Goal: Register for event/course: Sign up to attend an event or enroll in a course

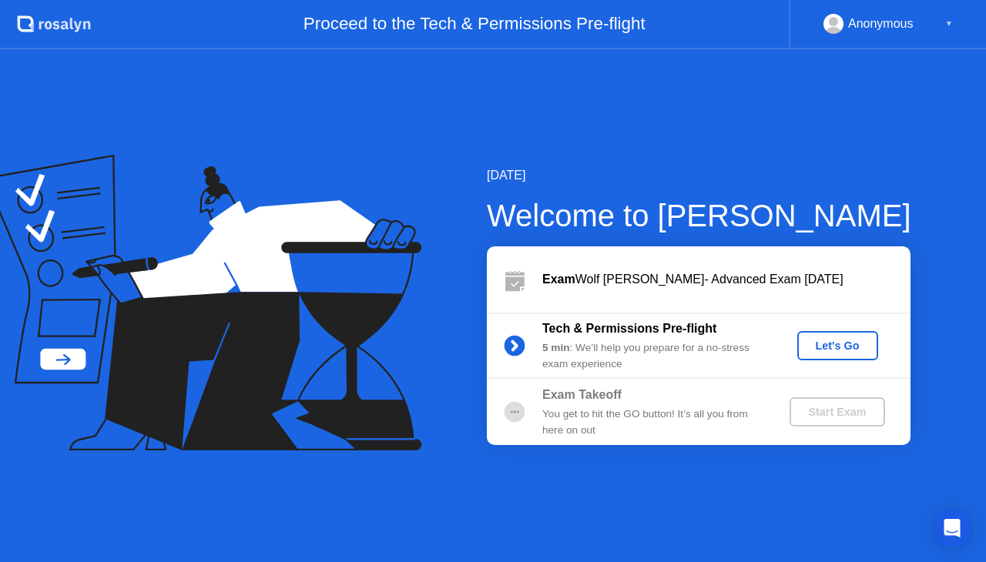
click at [813, 345] on div "Let's Go" at bounding box center [837, 346] width 69 height 12
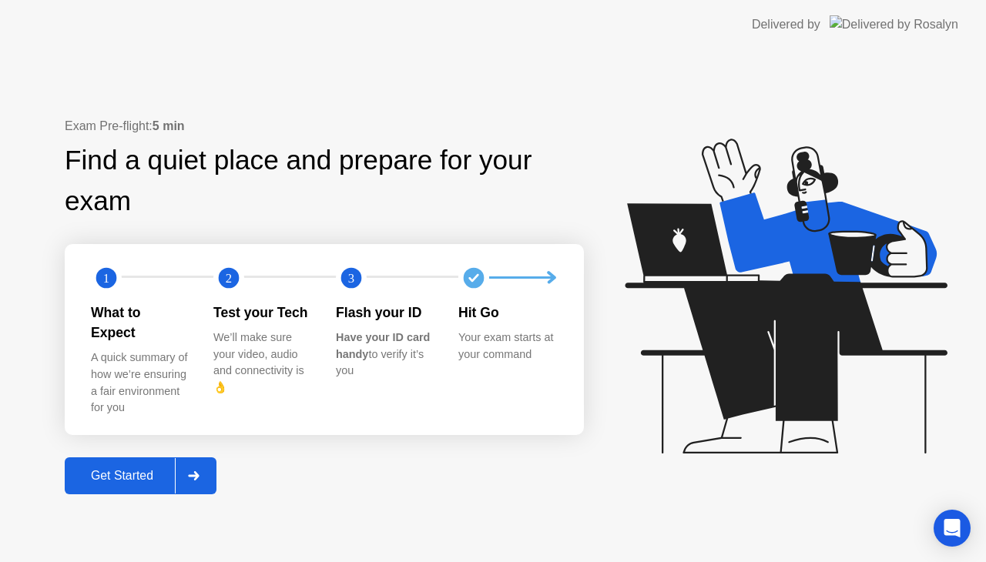
click at [136, 477] on button "Get Started" at bounding box center [141, 475] width 152 height 37
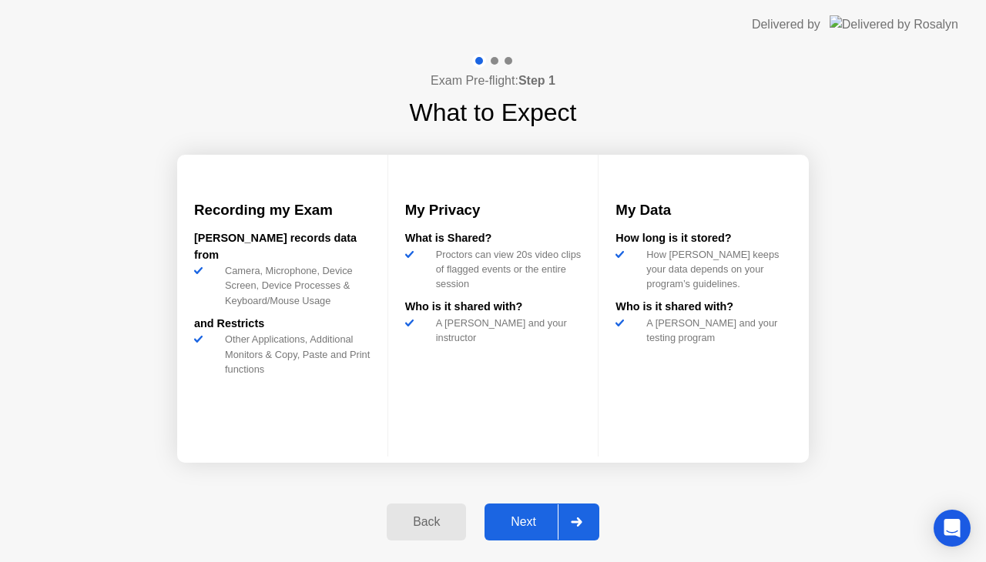
click at [507, 529] on div "Next" at bounding box center [523, 522] width 69 height 14
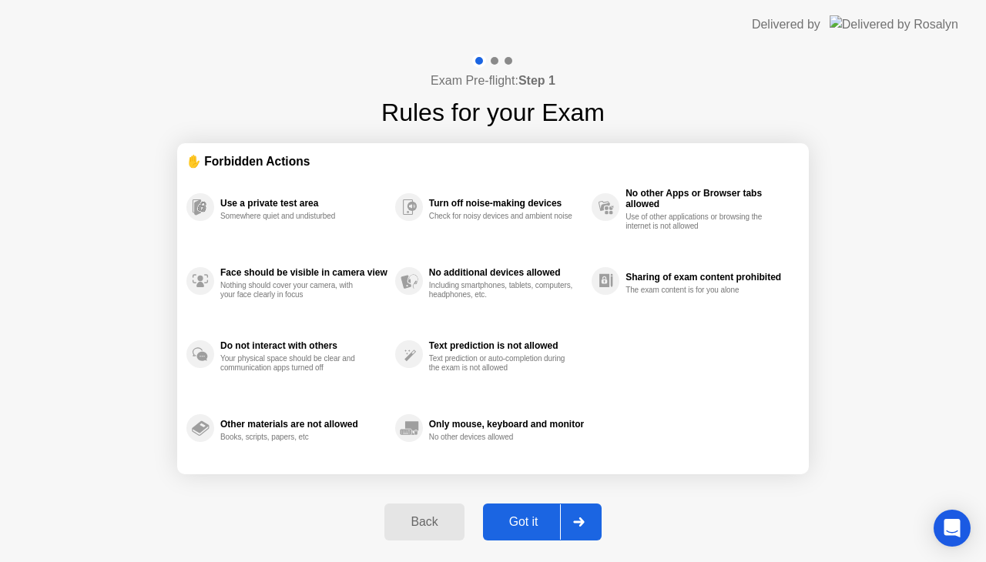
click at [507, 529] on div "Got it" at bounding box center [523, 522] width 72 height 14
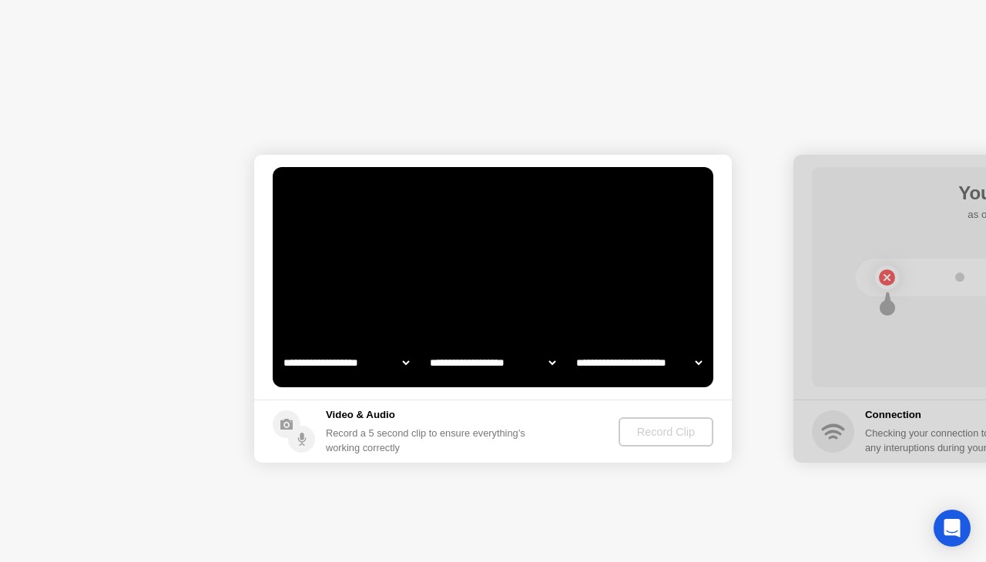
select select "**********"
select select "*******"
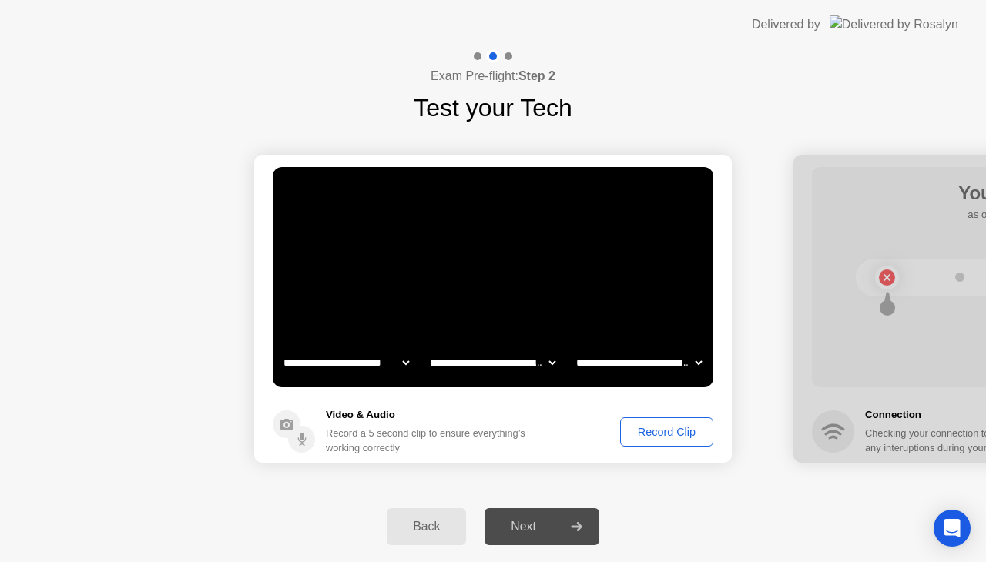
click at [671, 433] on div "Record Clip" at bounding box center [666, 432] width 82 height 12
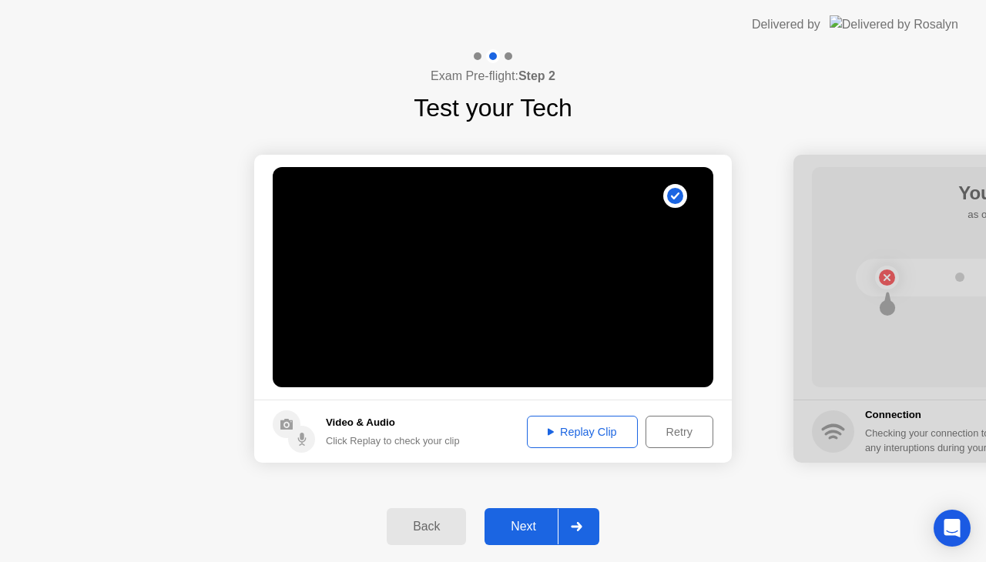
click at [577, 440] on button "Replay Clip" at bounding box center [582, 432] width 111 height 32
click at [533, 527] on div "Next" at bounding box center [523, 527] width 69 height 14
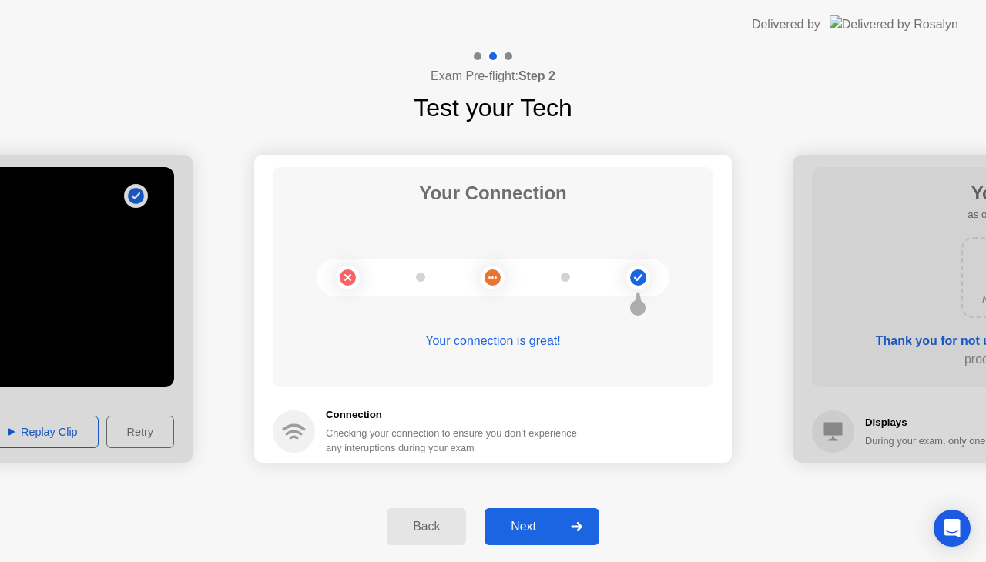
click at [524, 520] on div "Next" at bounding box center [523, 527] width 69 height 14
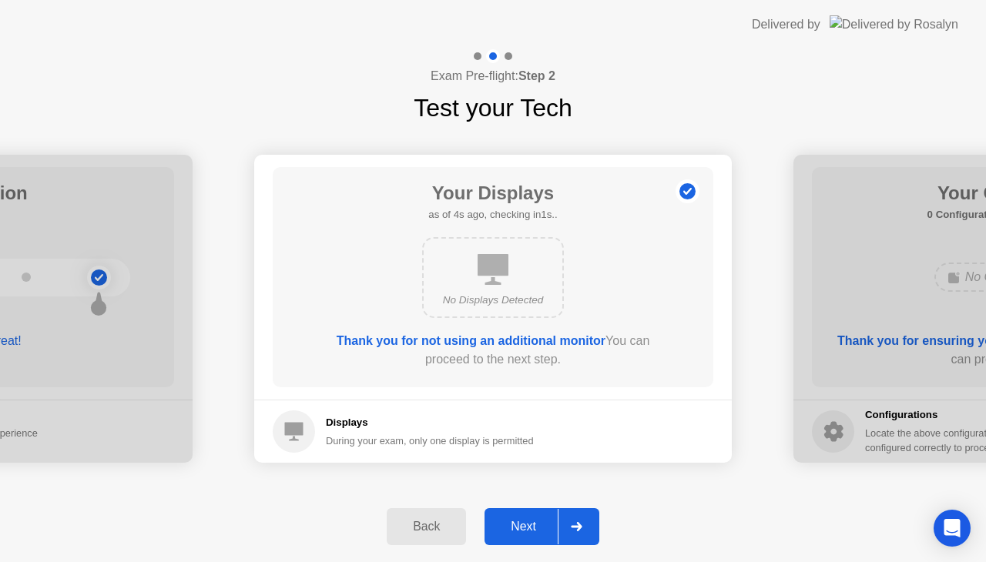
click at [524, 520] on div "Next" at bounding box center [523, 527] width 69 height 14
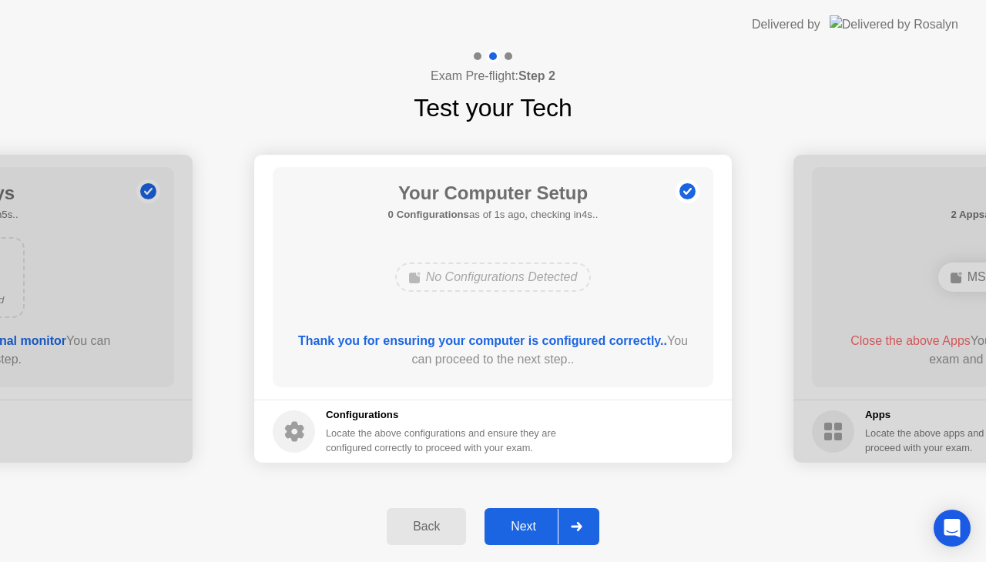
click at [524, 520] on div "Next" at bounding box center [523, 527] width 69 height 14
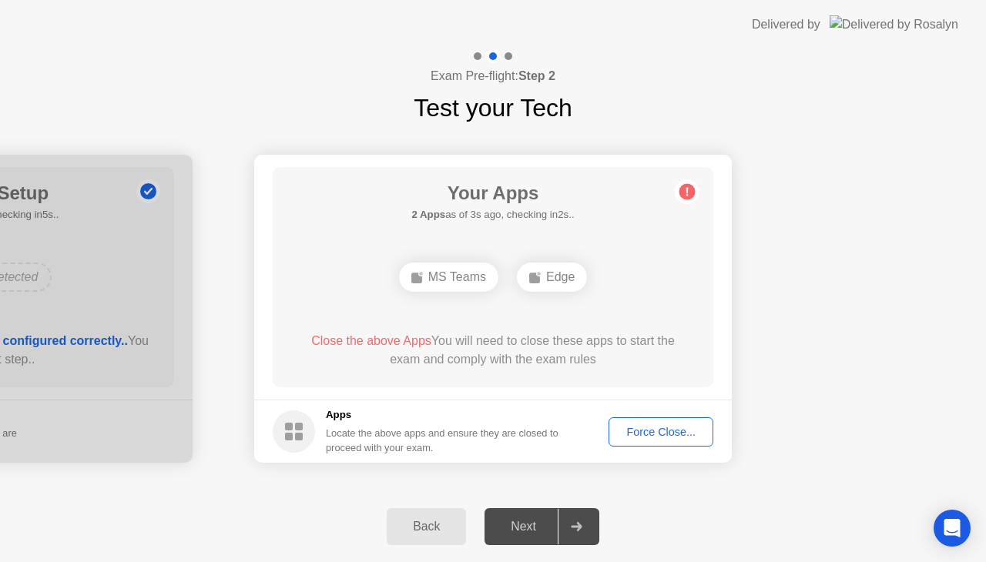
click at [651, 434] on div "Force Close..." at bounding box center [661, 432] width 94 height 12
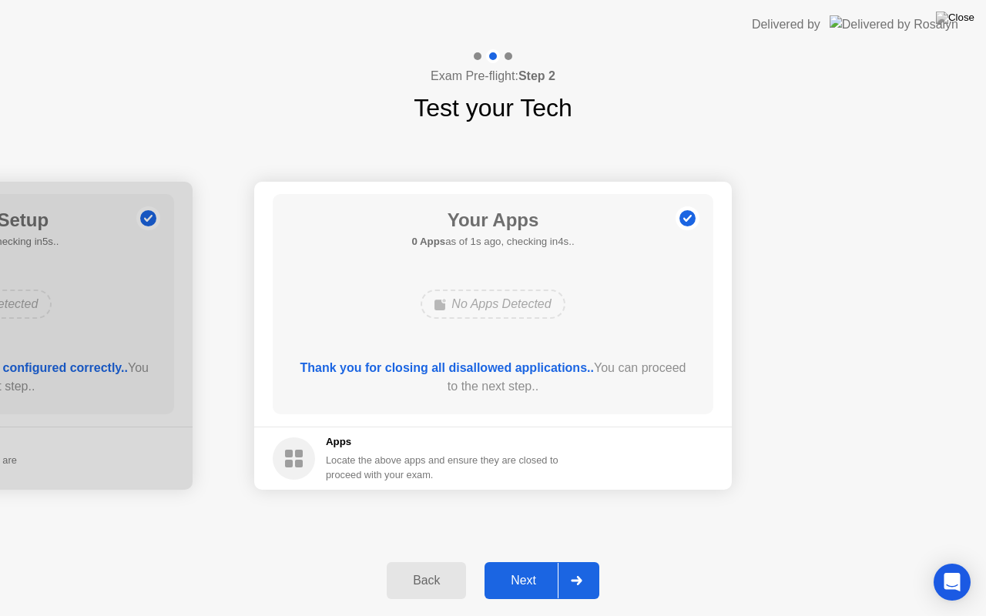
click at [517, 561] on div "Next" at bounding box center [523, 581] width 69 height 14
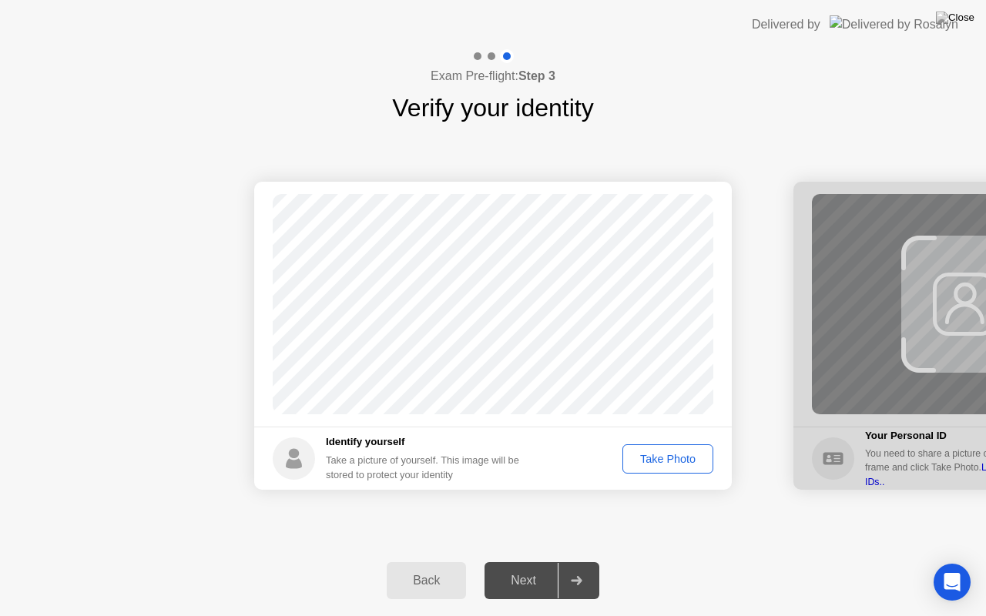
click at [650, 454] on div "Take Photo" at bounding box center [668, 459] width 80 height 12
click at [533, 561] on button "Next" at bounding box center [541, 580] width 115 height 37
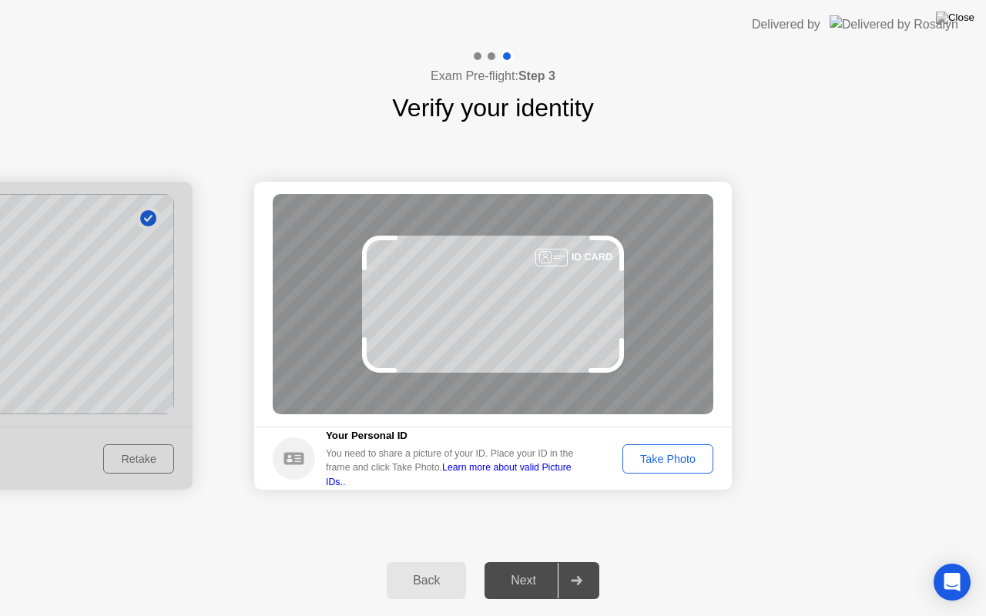
click at [695, 456] on div "Take Photo" at bounding box center [668, 459] width 80 height 12
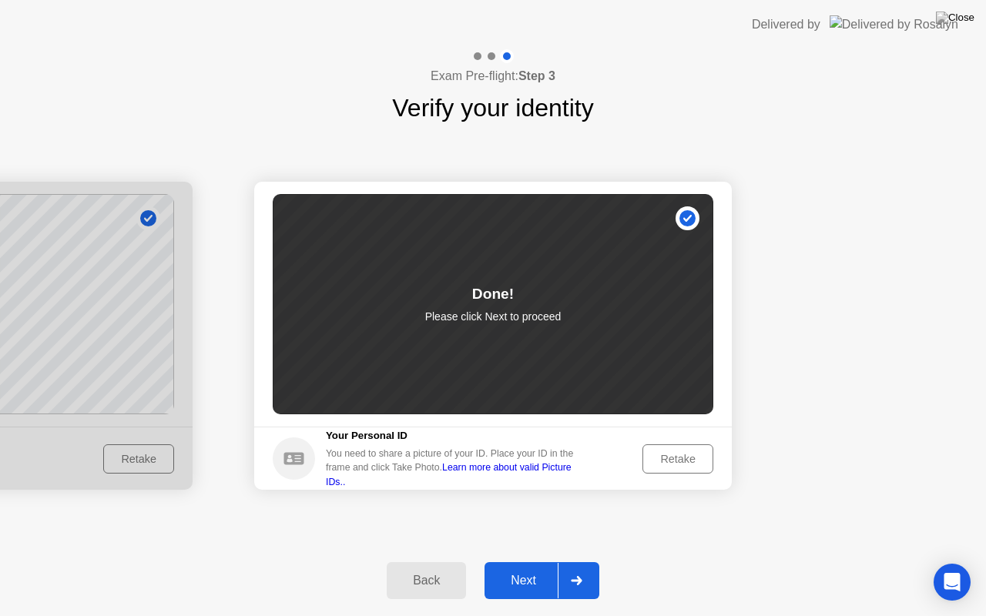
click at [538, 561] on div "Next" at bounding box center [523, 581] width 69 height 14
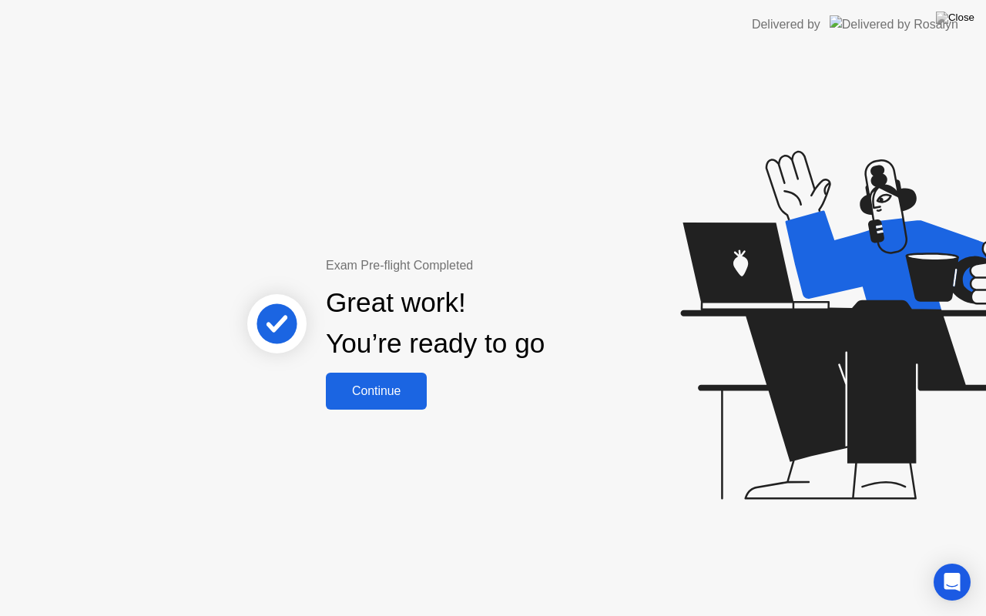
click at [373, 373] on button "Continue" at bounding box center [376, 391] width 101 height 37
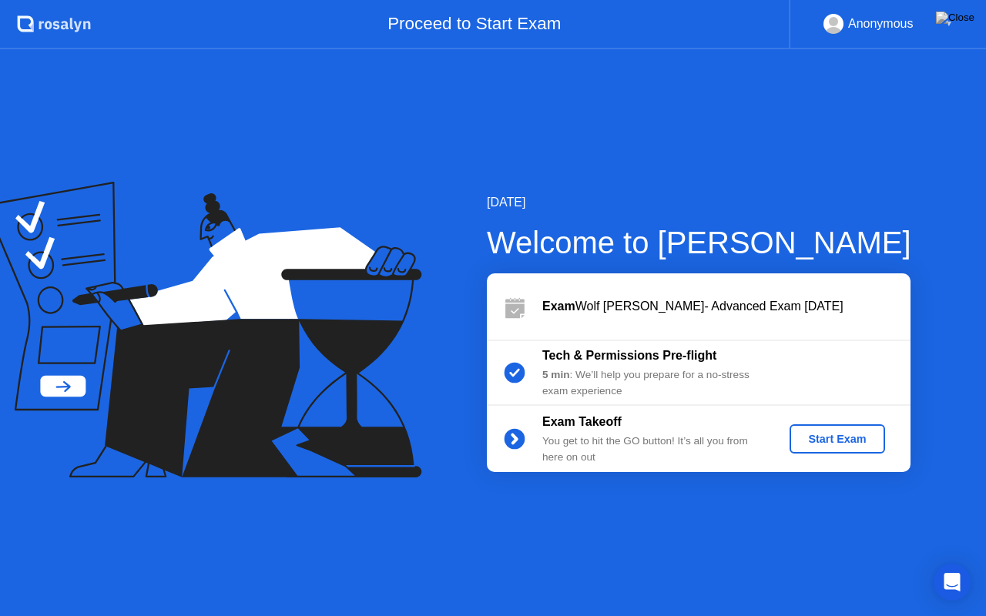
click at [835, 433] on div "Start Exam" at bounding box center [836, 439] width 82 height 12
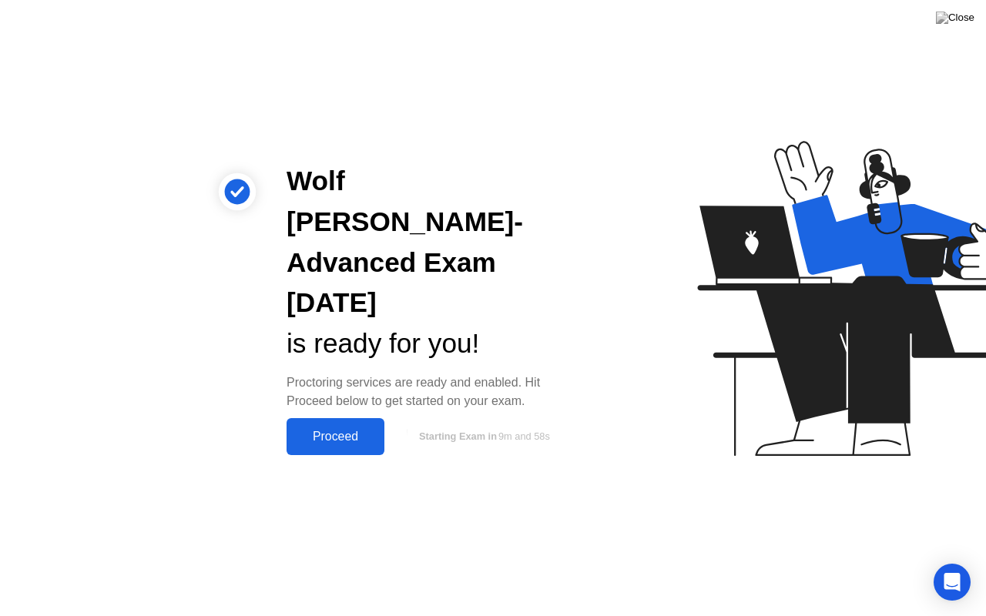
click at [350, 430] on div "Proceed" at bounding box center [335, 437] width 89 height 14
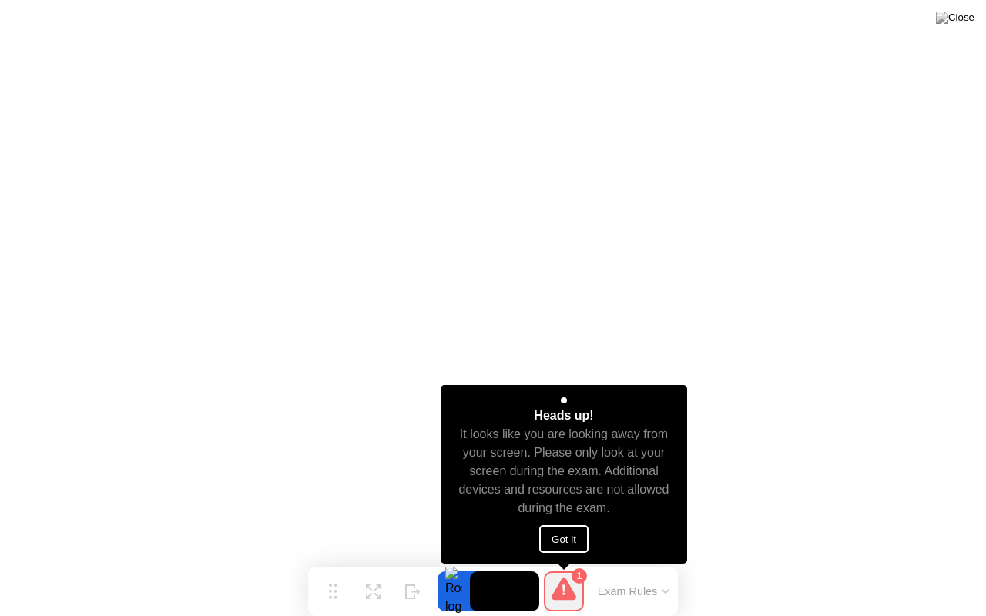
click at [565, 551] on button "Got it" at bounding box center [563, 539] width 49 height 28
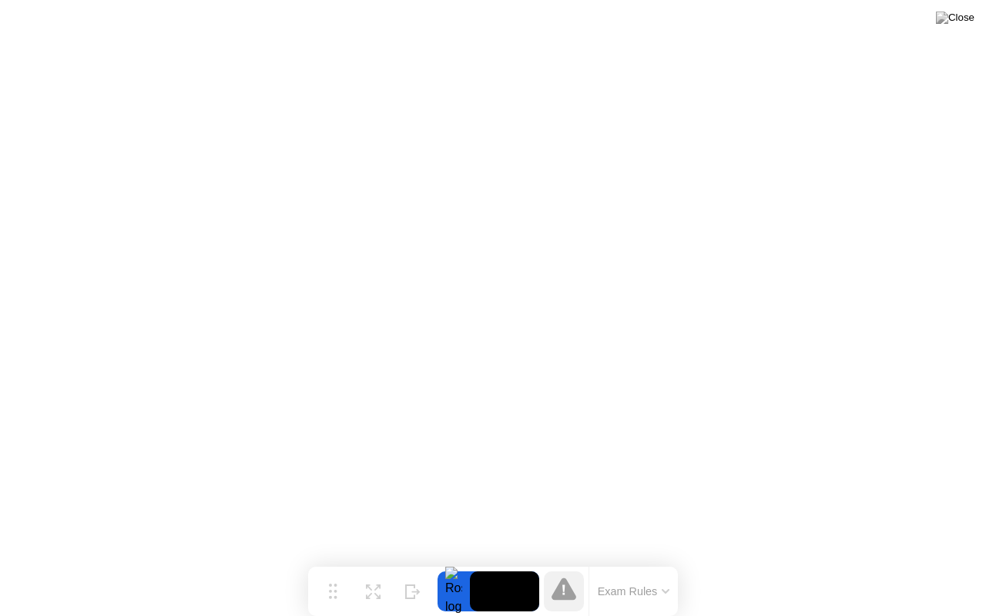
click at [622, 561] on button "Exam Rules" at bounding box center [634, 591] width 82 height 14
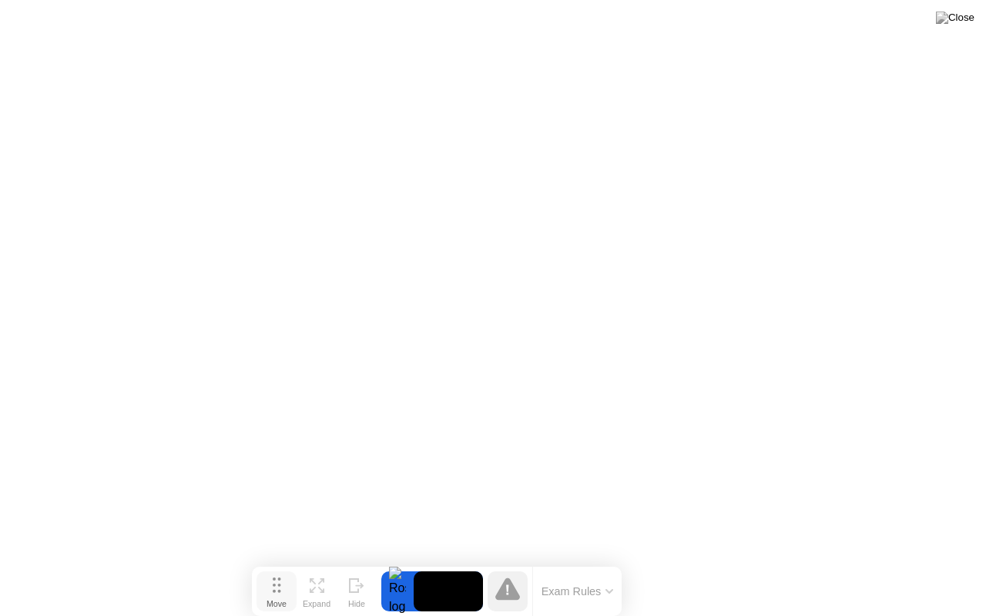
drag, startPoint x: 323, startPoint y: 596, endPoint x: 266, endPoint y: 598, distance: 57.0
click at [266, 561] on div "Move" at bounding box center [276, 603] width 20 height 9
click at [343, 561] on button "Hide" at bounding box center [356, 591] width 40 height 40
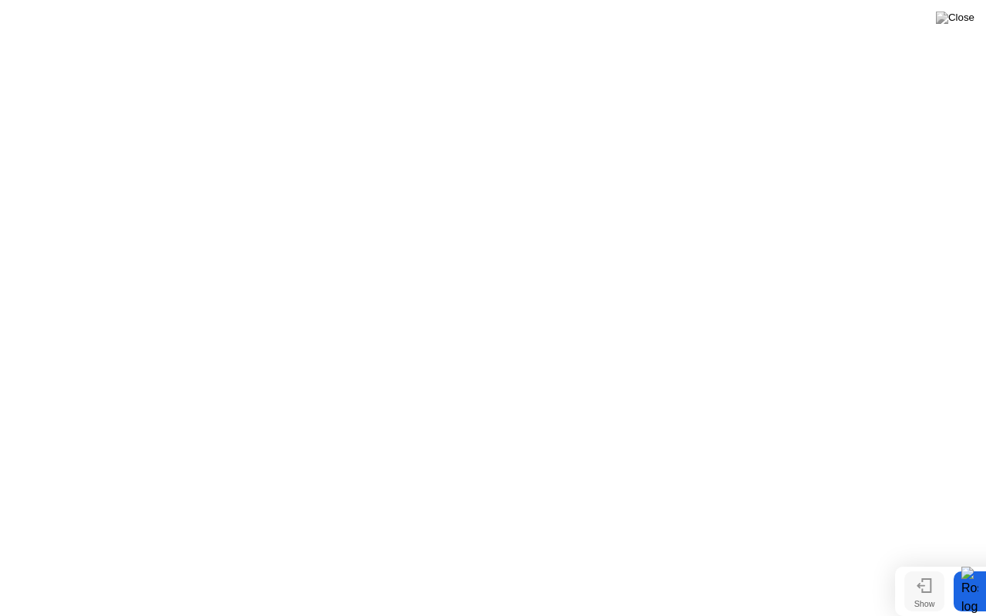
click at [921, 561] on div "Show" at bounding box center [924, 603] width 21 height 9
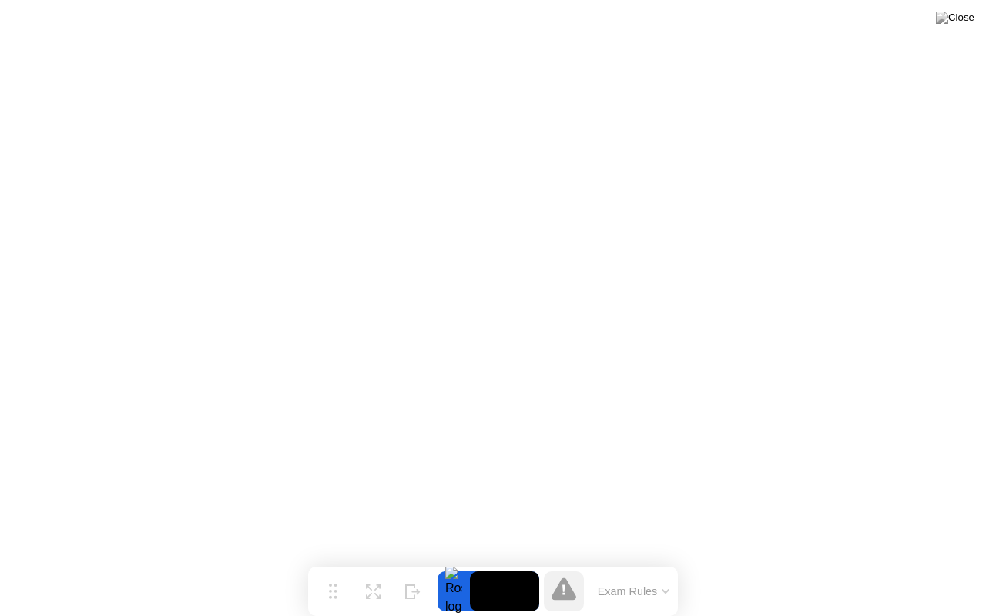
click at [494, 561] on video at bounding box center [504, 591] width 69 height 40
click at [364, 561] on button "Expand" at bounding box center [373, 591] width 40 height 40
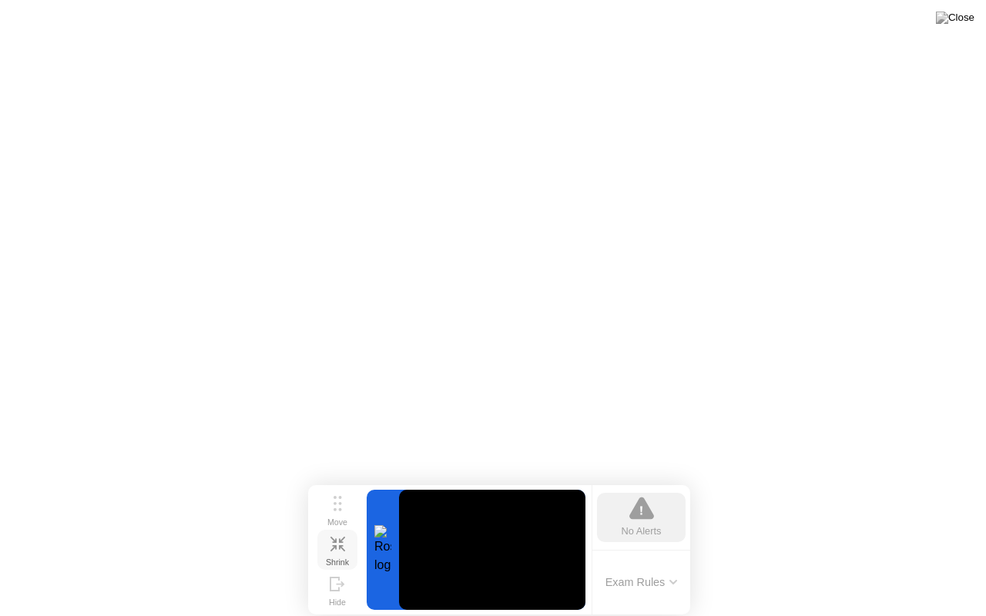
click at [333, 551] on button "Shrink" at bounding box center [337, 550] width 40 height 40
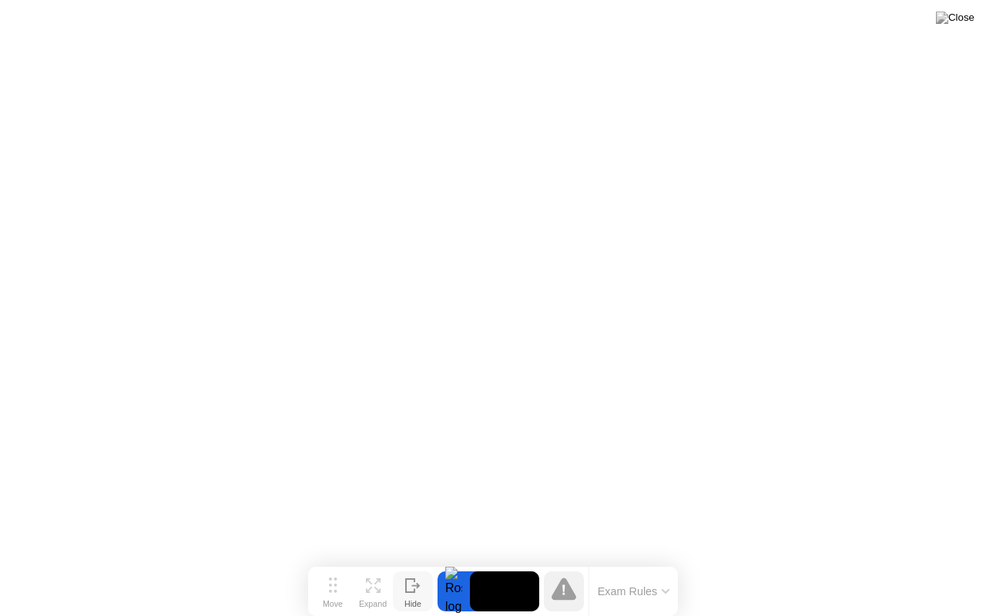
click at [409, 561] on icon at bounding box center [412, 585] width 15 height 15
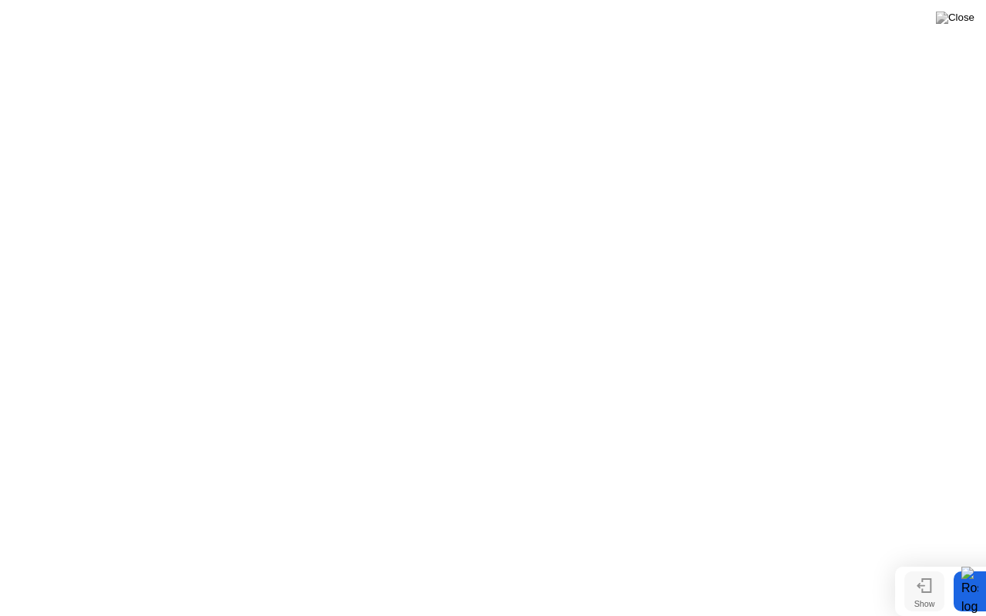
click at [930, 561] on icon at bounding box center [926, 585] width 8 height 13
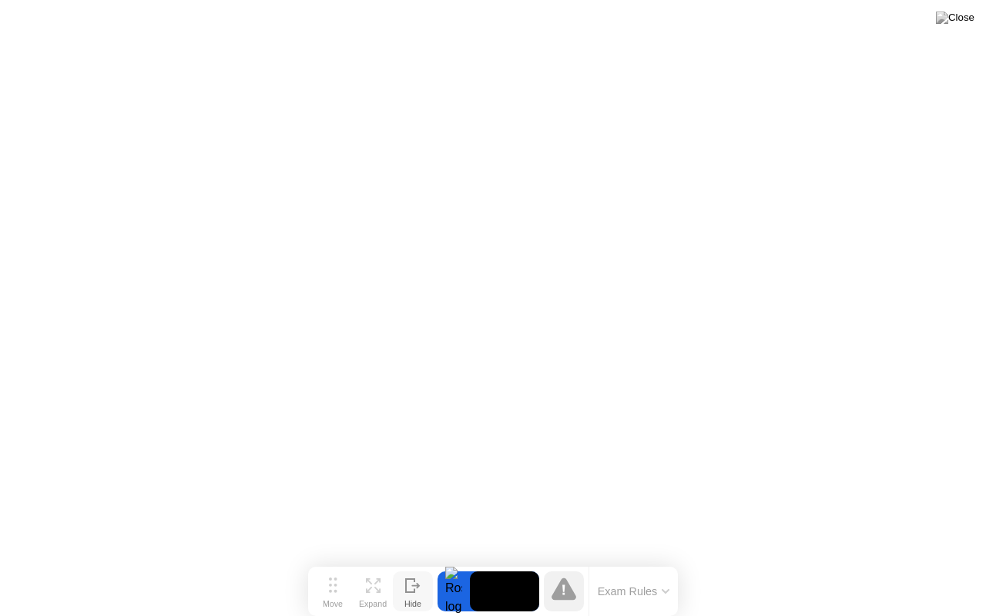
click at [410, 561] on icon at bounding box center [412, 585] width 15 height 15
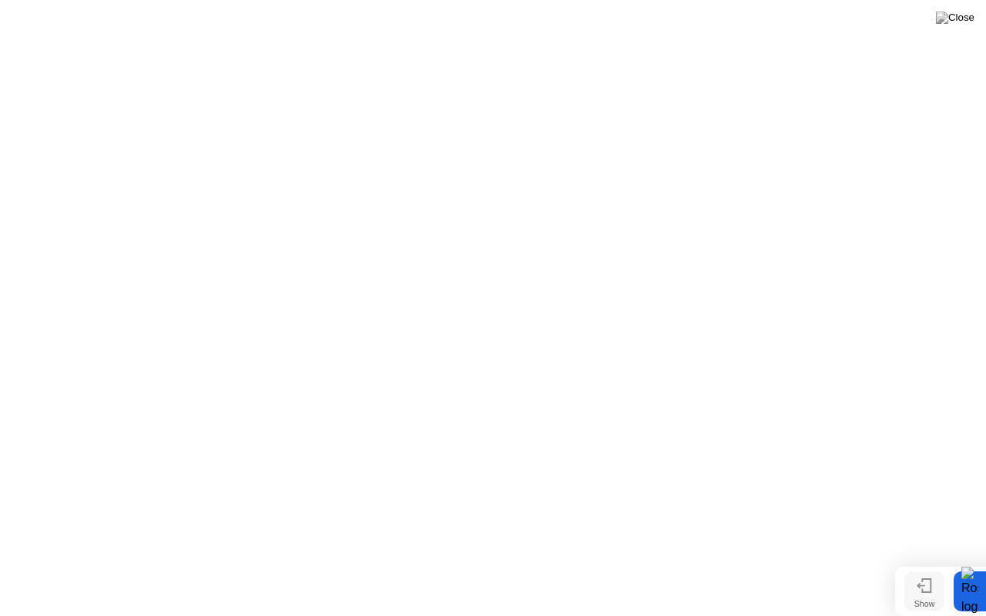
click at [922, 561] on icon at bounding box center [920, 585] width 8 height 5
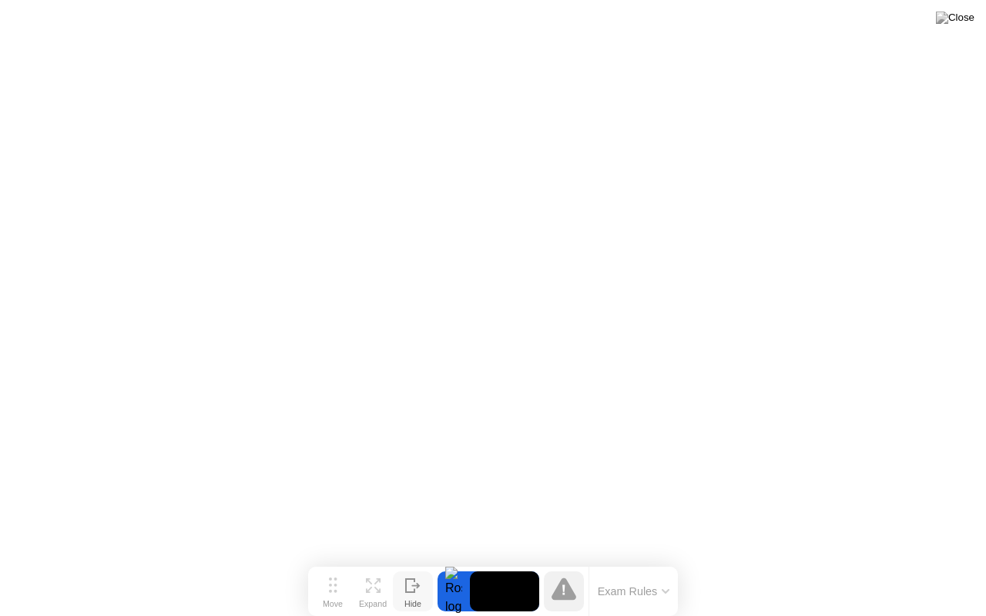
click at [417, 561] on icon at bounding box center [412, 585] width 15 height 15
